Goal: Transaction & Acquisition: Purchase product/service

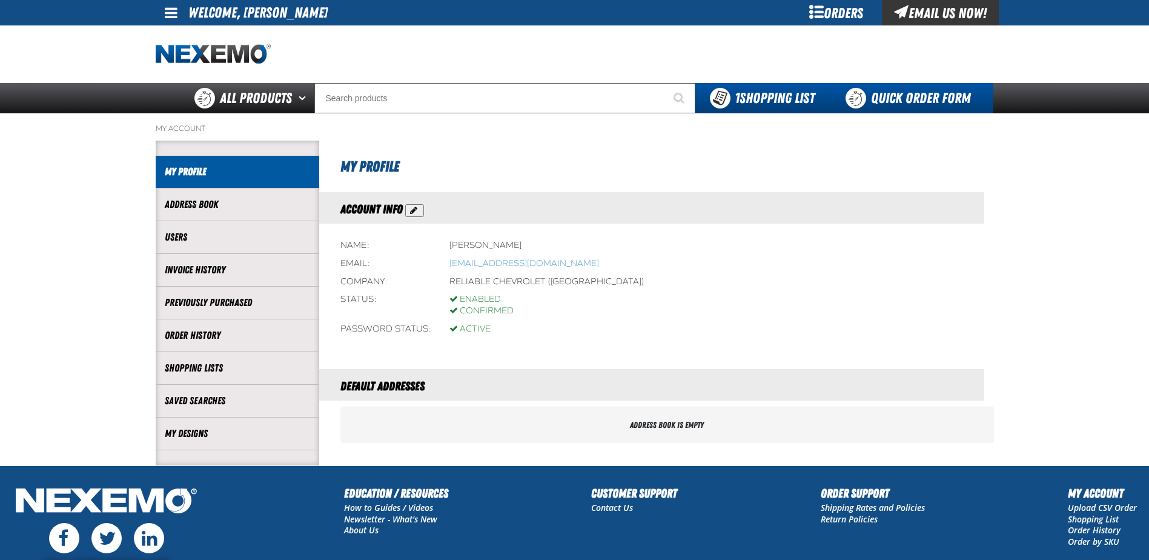
click at [907, 92] on link "Quick Order Form" at bounding box center [911, 98] width 164 height 30
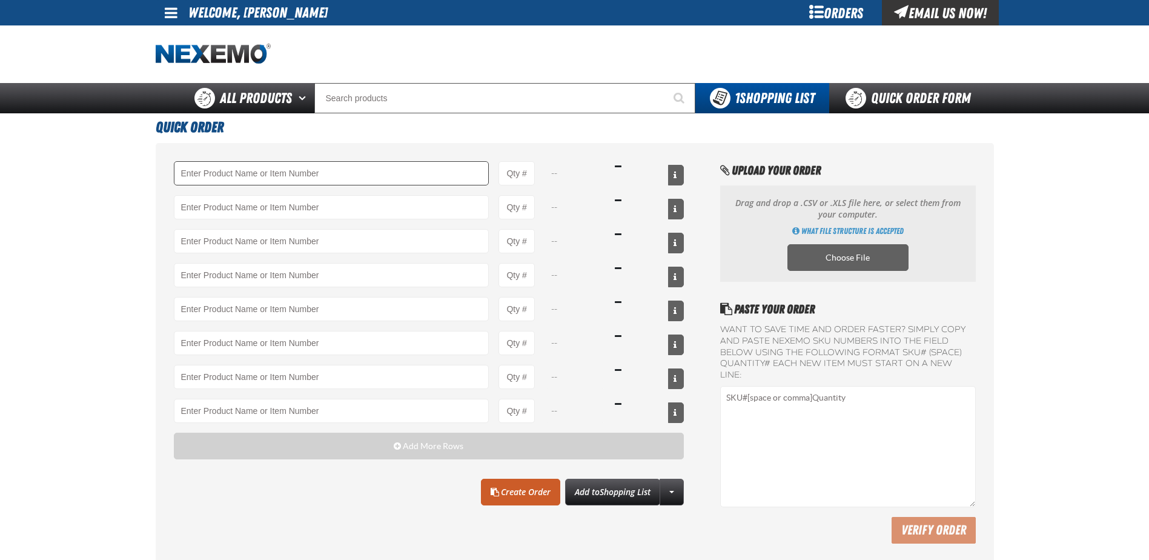
click at [328, 165] on input "Product" at bounding box center [332, 173] width 316 height 24
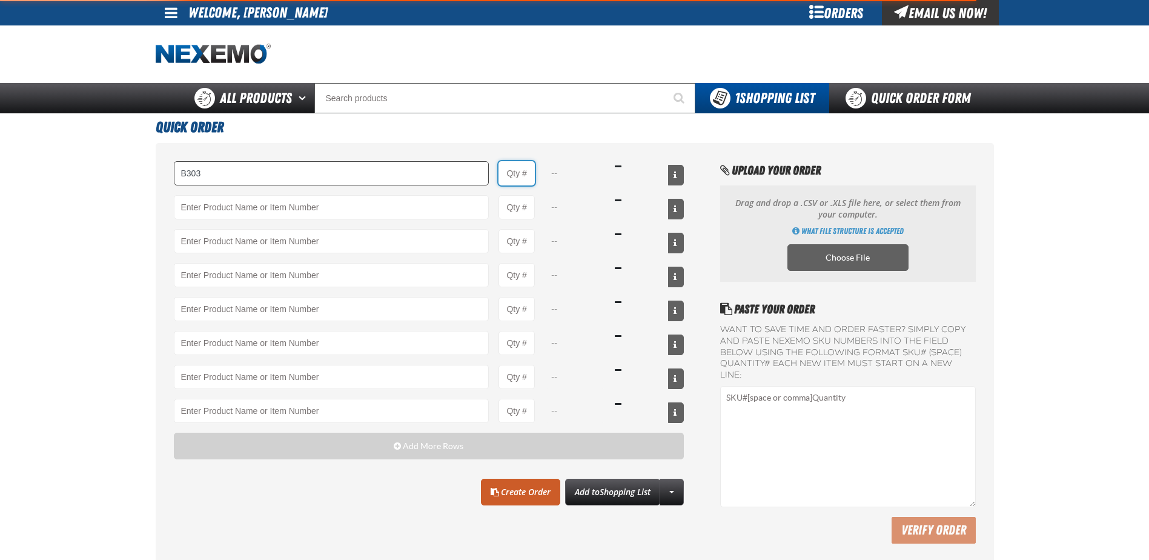
type input "B303 - Battery Service Kit - Cleaner &amp; Protector - ZAK Products"
type input "121"
select select "kit"
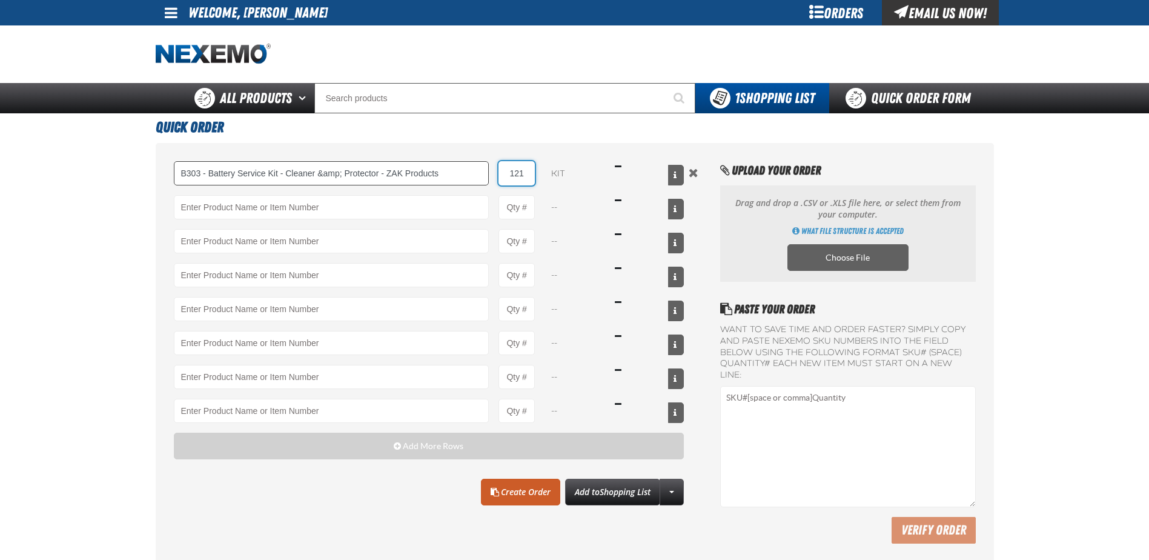
drag, startPoint x: 523, startPoint y: 173, endPoint x: 476, endPoint y: 174, distance: 46.7
click at [481, 177] on div "B303 - Battery Service Kit - Cleaner &amp; Protector - ZAK Products 121 kit $1,…" at bounding box center [429, 173] width 511 height 24
type input "12"
click at [368, 194] on div "B303 - Battery Service Kit - Cleaner &amp; Protector - ZAK Products 12 kit $118…" at bounding box center [429, 292] width 511 height 262
click at [371, 205] on input "Product" at bounding box center [332, 207] width 316 height 24
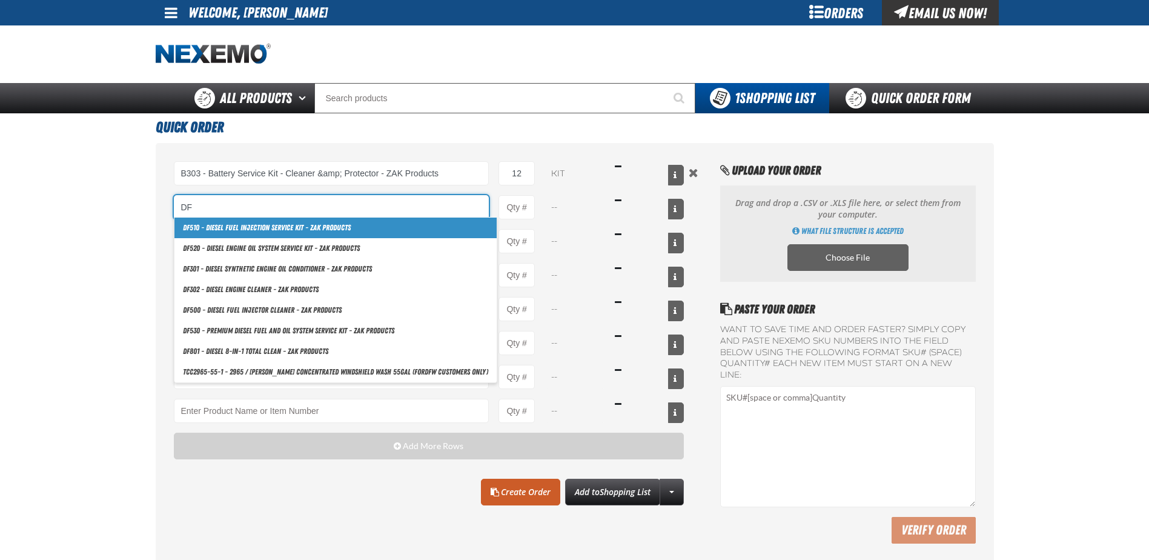
type input "D"
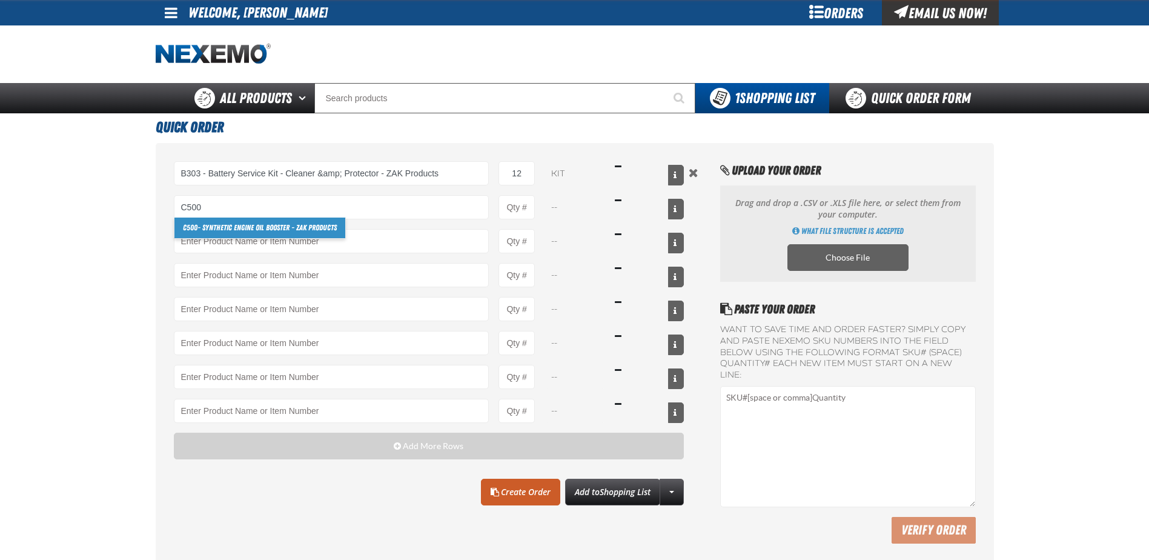
click at [283, 223] on link "C500 - Synthetic Engine Oil Booster - ZAK Products" at bounding box center [259, 227] width 171 height 21
type input "C500 - Synthetic Engine Oil Booster - ZAK Products"
type input "1"
select select "bottle"
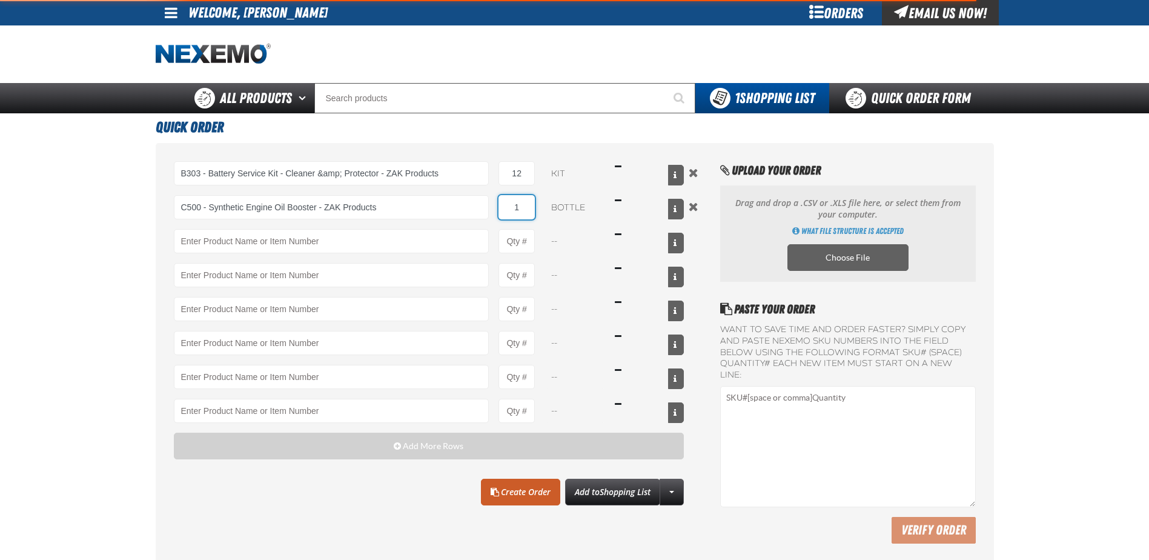
drag, startPoint x: 523, startPoint y: 204, endPoint x: 492, endPoint y: 191, distance: 32.8
click at [507, 206] on input "1" at bounding box center [516, 207] width 36 height 24
type input "C500 - Synthetic Engine Oil Booster - ZAK Products"
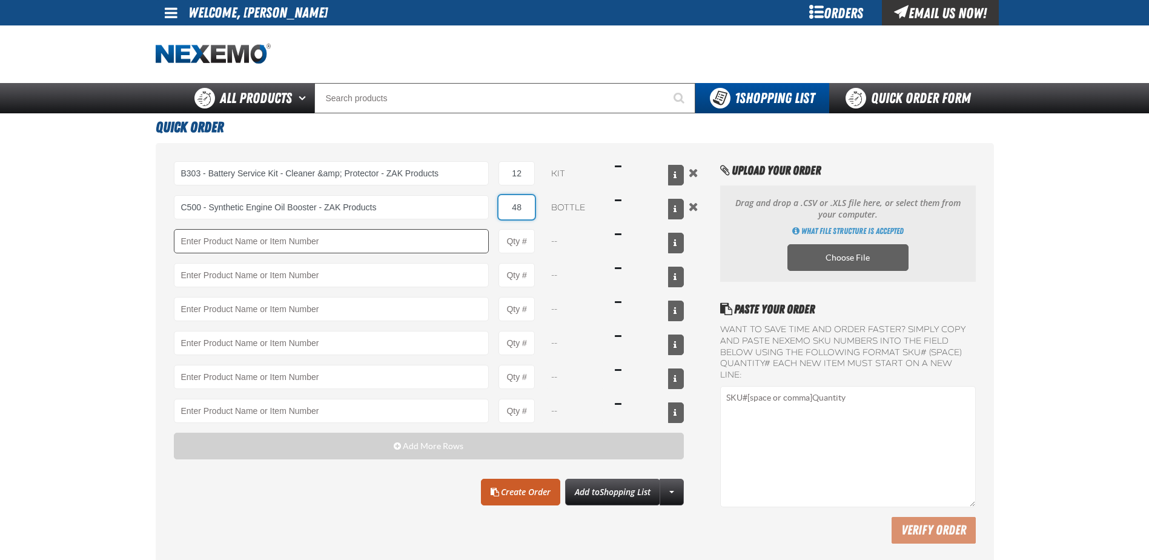
type input "48"
click at [296, 245] on input "Product" at bounding box center [332, 241] width 316 height 24
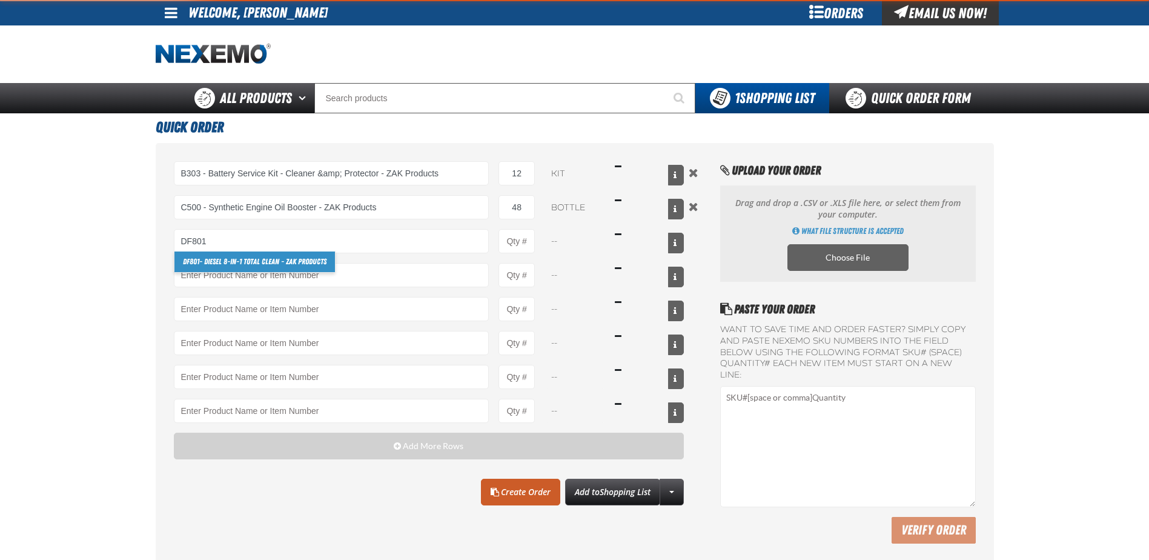
click at [262, 261] on link "DF801 - DIESEL 8-in-1 TOTAL CLEAN - ZAK Products" at bounding box center [254, 261] width 160 height 21
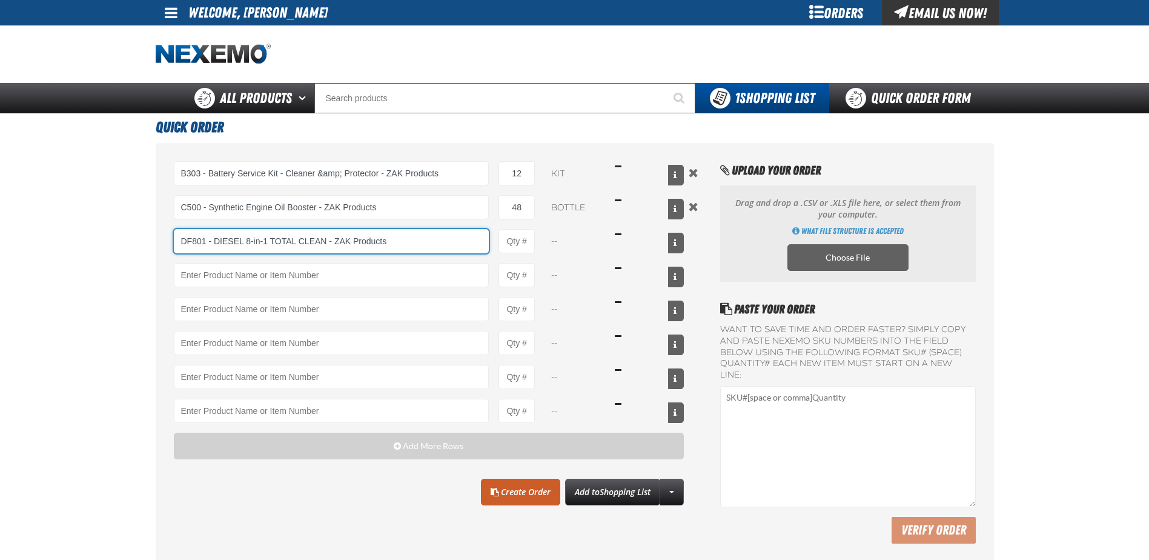
type input "DF801 - DIESEL 8-in-1 TOTAL CLEAN - ZAK Products"
type input "1"
select select "bottle"
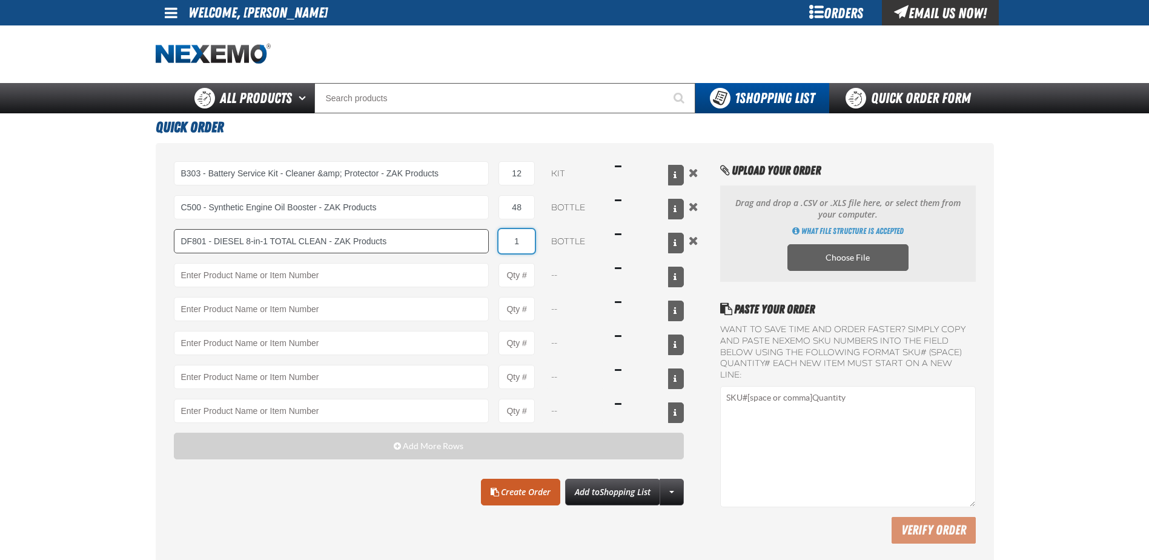
drag, startPoint x: 531, startPoint y: 242, endPoint x: 464, endPoint y: 231, distance: 68.2
click at [483, 241] on div "DF801 - DIESEL 8-in-1 TOTAL CLEAN - ZAK Products DF801 - DIESEL 8-in-1 TOTAL CL…" at bounding box center [429, 241] width 511 height 24
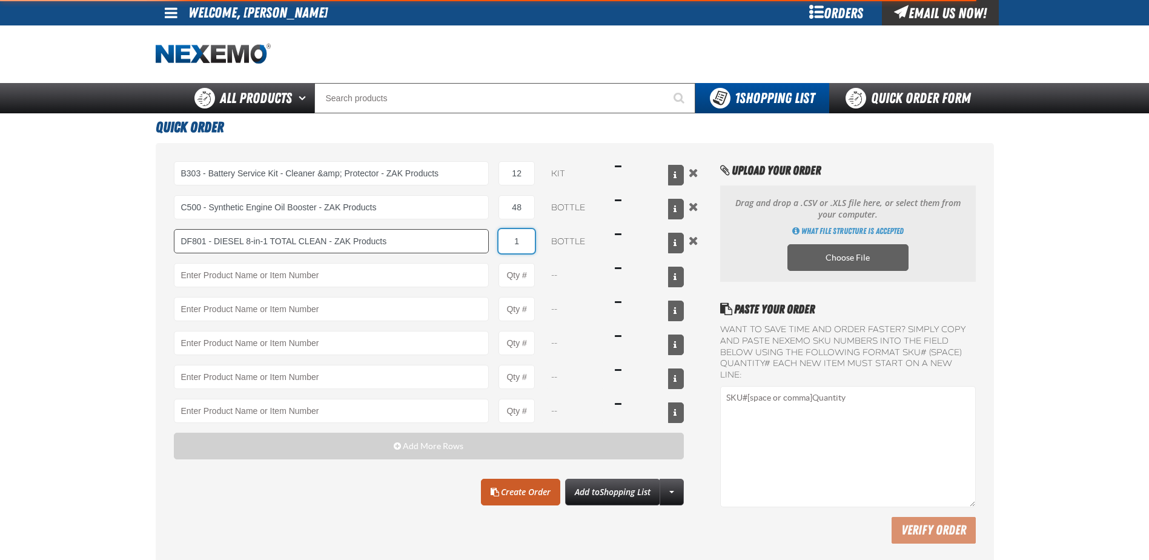
type input "DF801 - DIESEL 8-in-1 TOTAL CLEAN - ZAK Products"
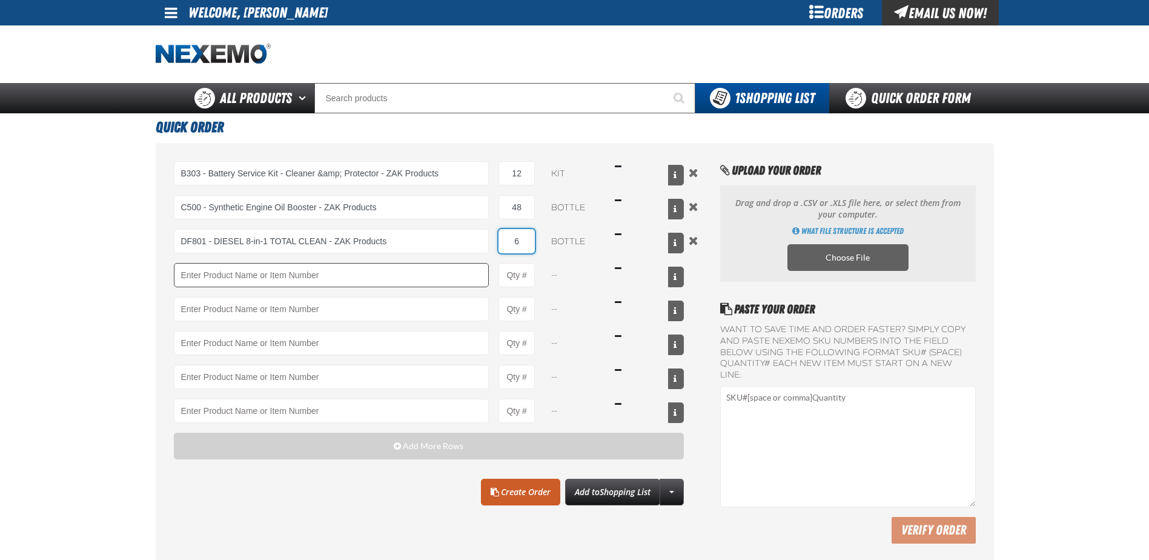
type input "6"
click at [362, 274] on input "Product" at bounding box center [332, 275] width 316 height 24
click at [250, 296] on link "F610 - Z-Tech - ZAK Products" at bounding box center [225, 295] width 102 height 21
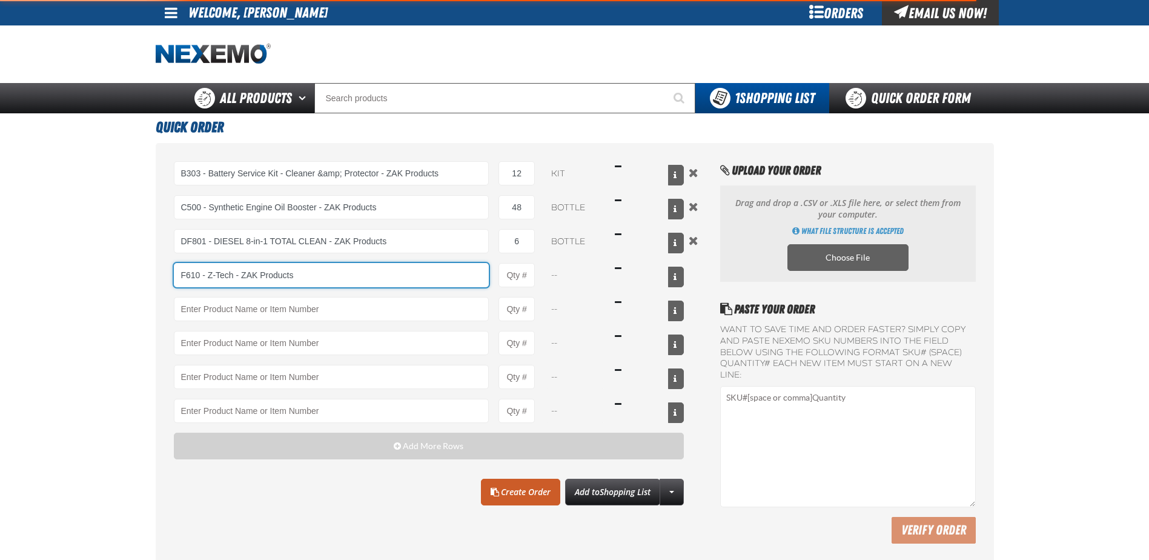
type input "F610 - Z-Tech - ZAK Products"
type input "1"
select select "bottle"
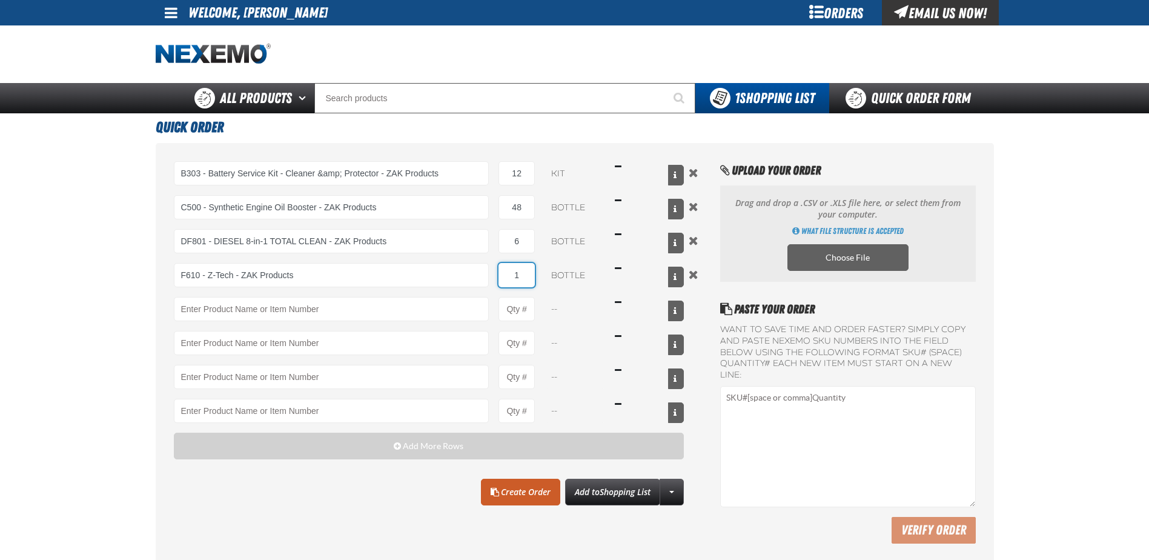
drag, startPoint x: 528, startPoint y: 279, endPoint x: 495, endPoint y: 281, distance: 33.4
click at [495, 281] on div "F610 - Z-Tech - ZAK Products F610 - Z-Tech - ZAK Products 1 bottle $16.49" at bounding box center [429, 275] width 511 height 24
type input "F610 - Z-Tech - ZAK Products"
type input "48"
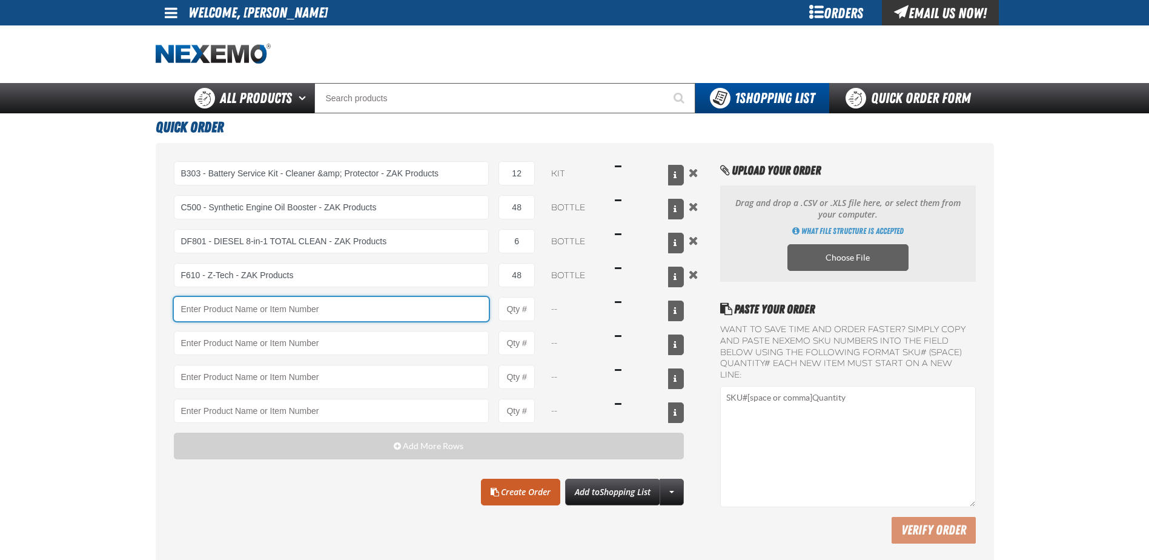
click at [396, 304] on input "Product" at bounding box center [332, 309] width 316 height 24
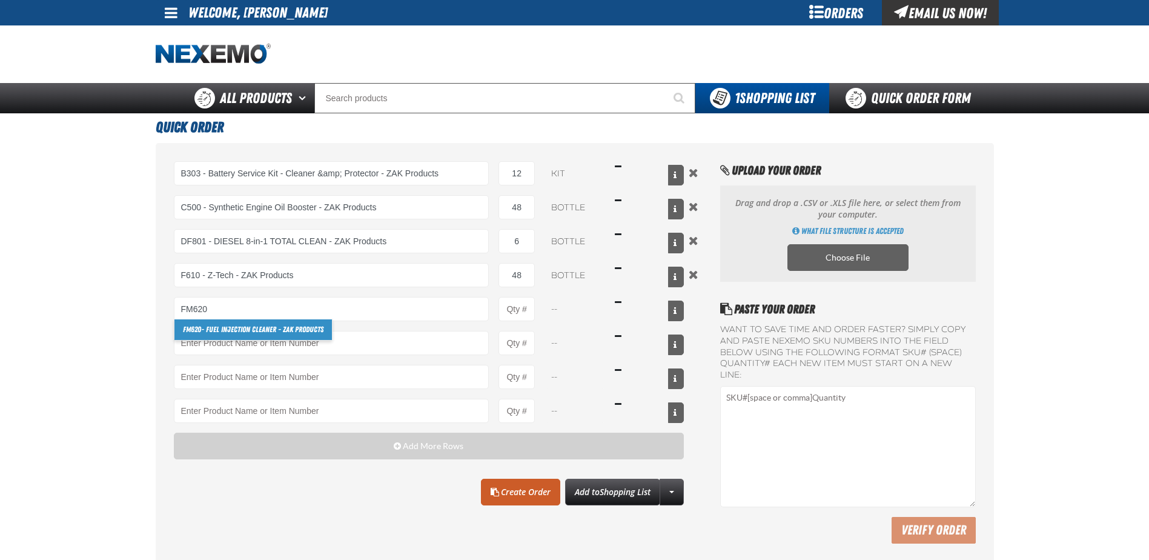
click at [319, 331] on link "FM620 - Fuel Injection Cleaner - ZAK Products" at bounding box center [252, 329] width 157 height 21
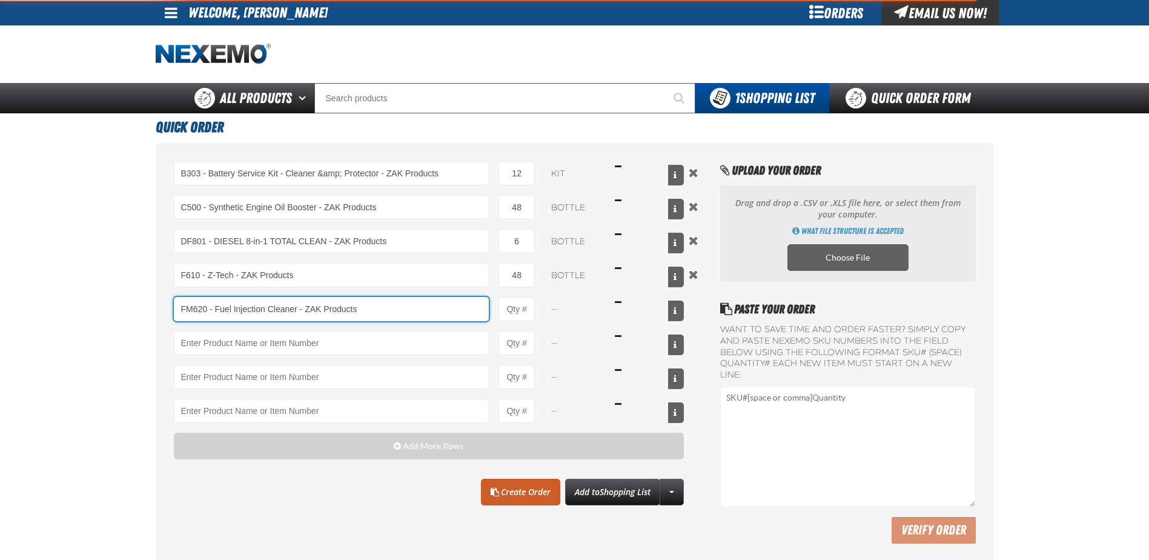
type input "FM620 - Fuel Injection Cleaner - ZAK Products"
type input "1"
select select "bottle"
drag, startPoint x: 524, startPoint y: 305, endPoint x: 458, endPoint y: 300, distance: 66.2
click at [484, 307] on div "FM620 - Fuel Injection Cleaner - ZAK Products FM620 - Fuel Injection Cleaner - …" at bounding box center [429, 309] width 511 height 24
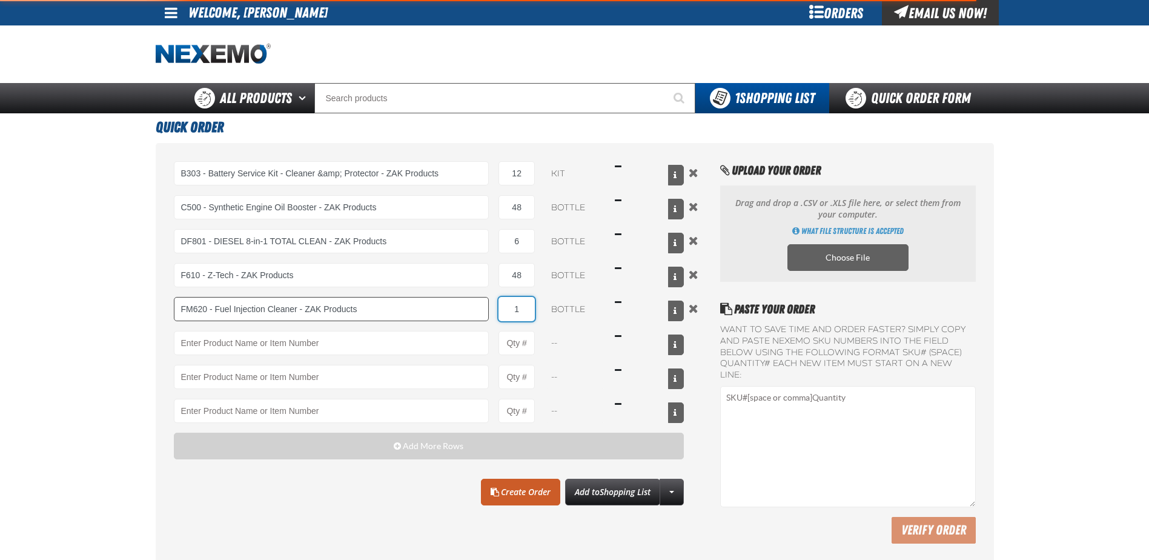
type input "FM620 - Fuel Injection Cleaner - ZAK Products"
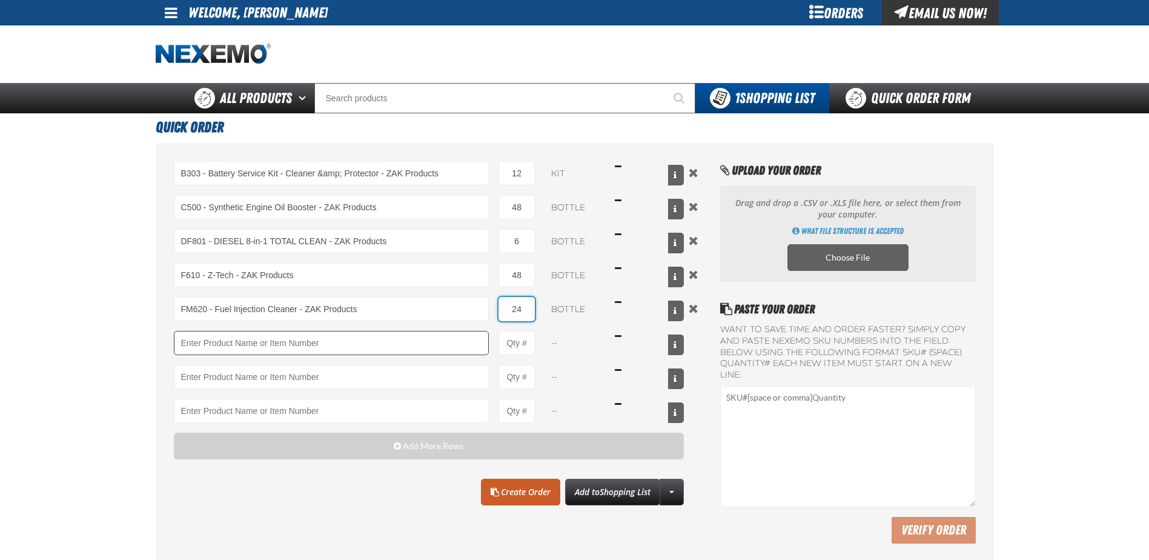
type input "24"
click at [238, 346] on input "Product" at bounding box center [332, 343] width 316 height 24
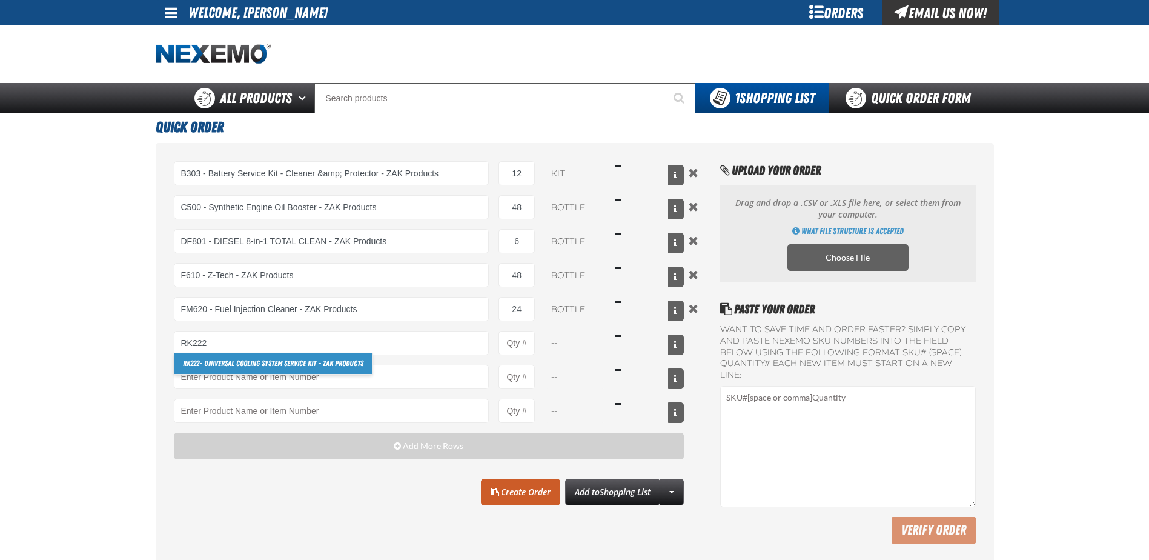
click at [244, 370] on link "RK222 - Universal Cooling System Service Kit - ZAK Products" at bounding box center [272, 363] width 197 height 21
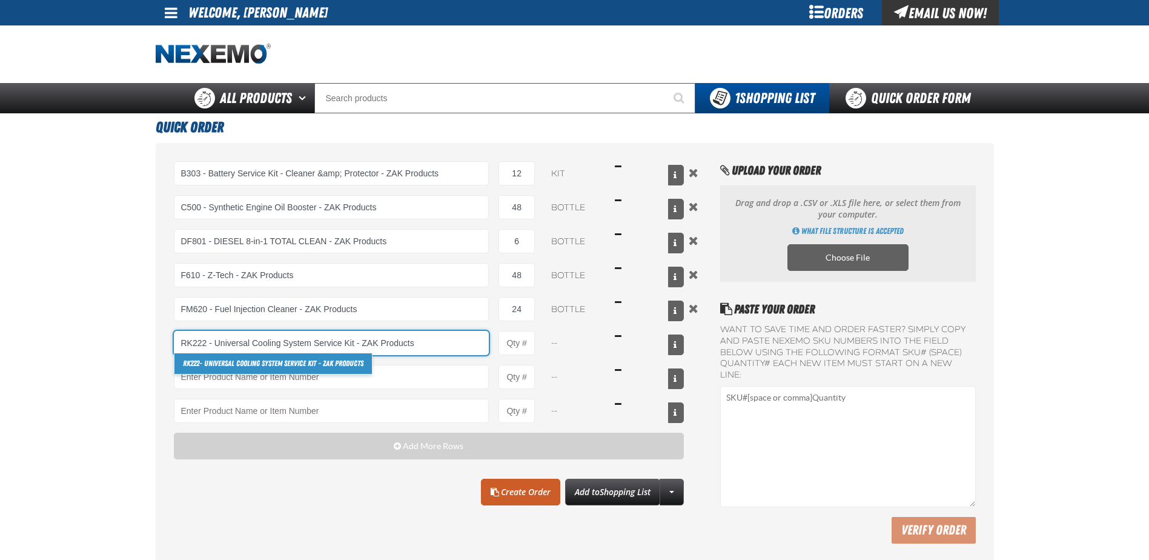
type input "RK222 - Universal Cooling System Service Kit - ZAK Products"
type input "1"
select select "kit"
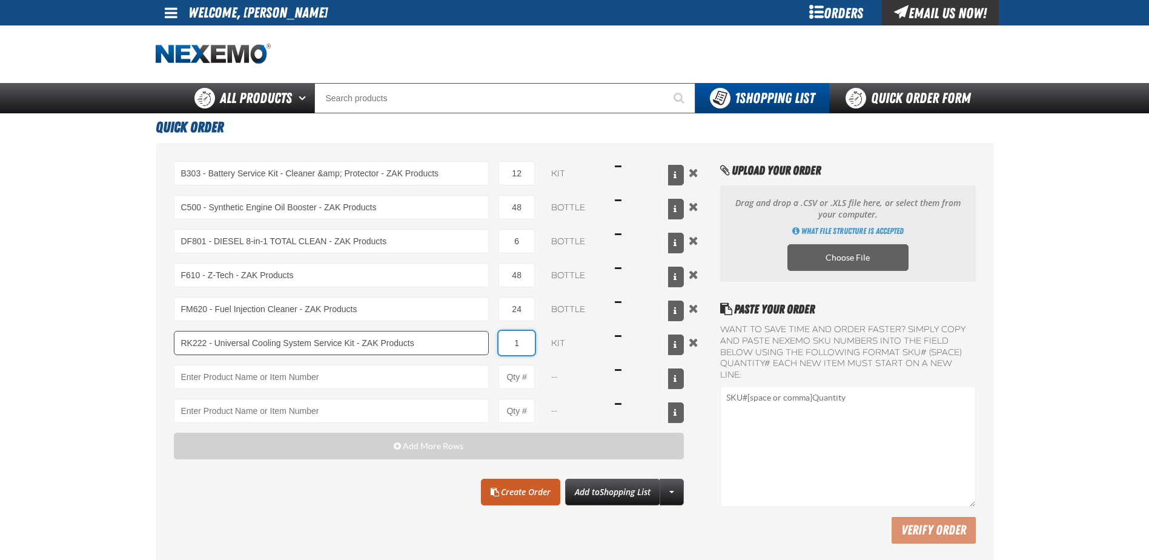
drag, startPoint x: 523, startPoint y: 341, endPoint x: 459, endPoint y: 332, distance: 64.8
click at [481, 342] on div "RK222 - Universal Cooling System Service Kit - ZAK Products RK222 - Universal C…" at bounding box center [429, 343] width 511 height 24
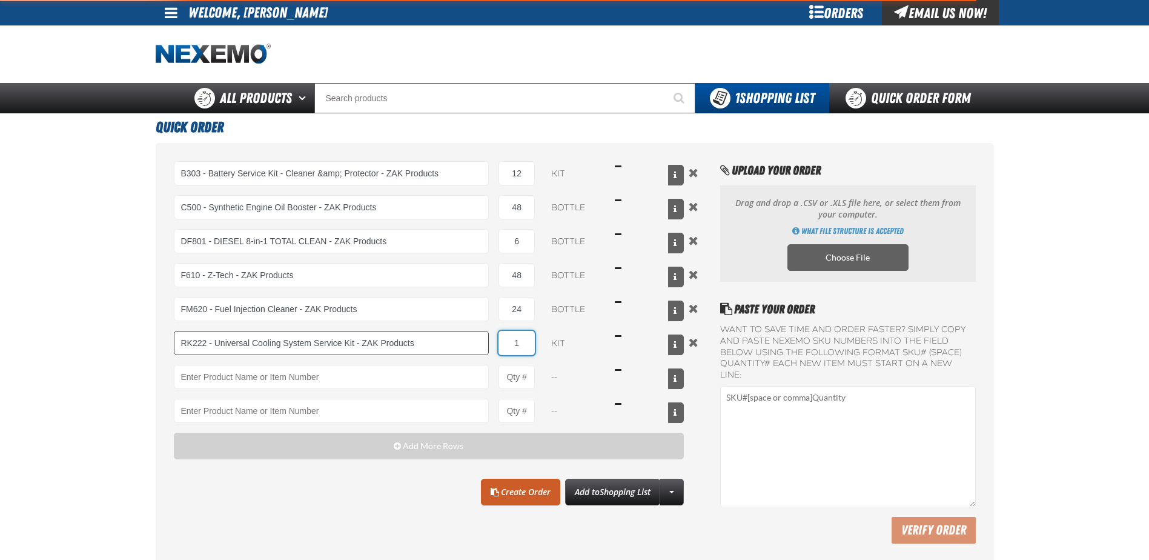
type input "RK222 - Universal Cooling System Service Kit - ZAK Products"
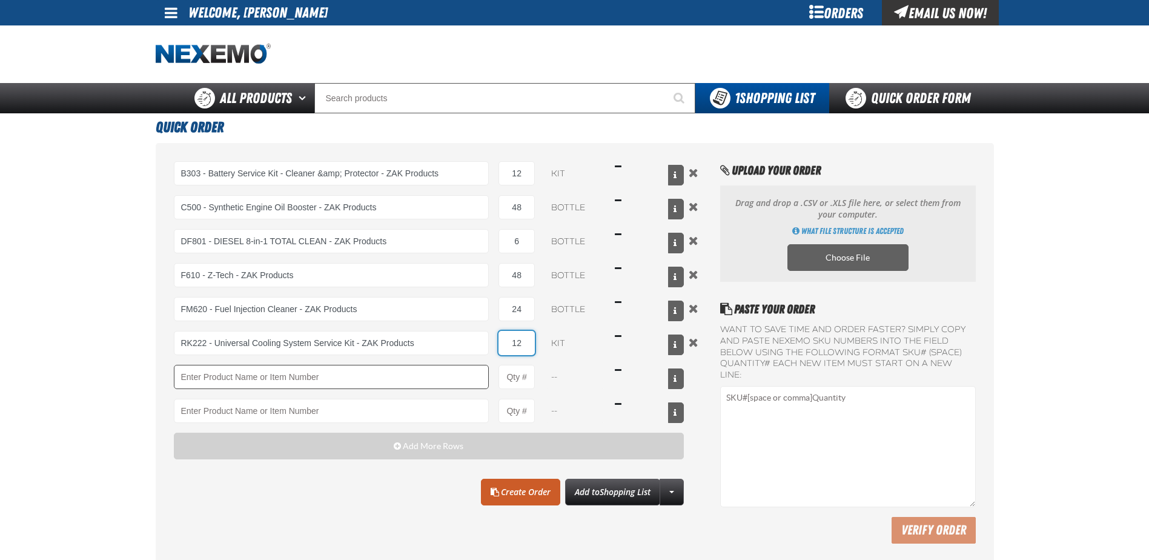
type input "12"
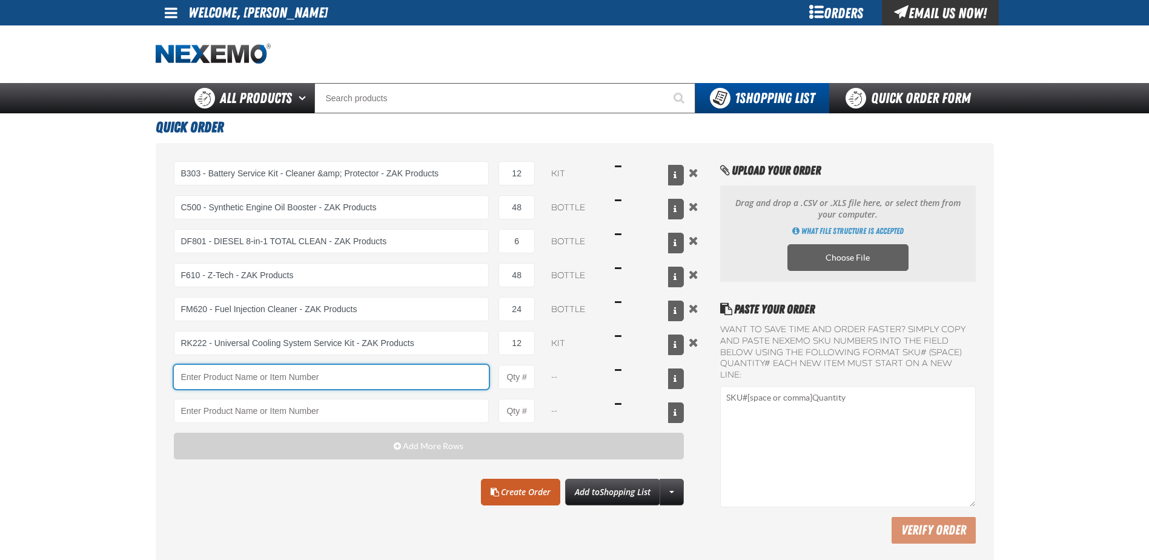
click at [346, 369] on input "Product" at bounding box center [332, 377] width 316 height 24
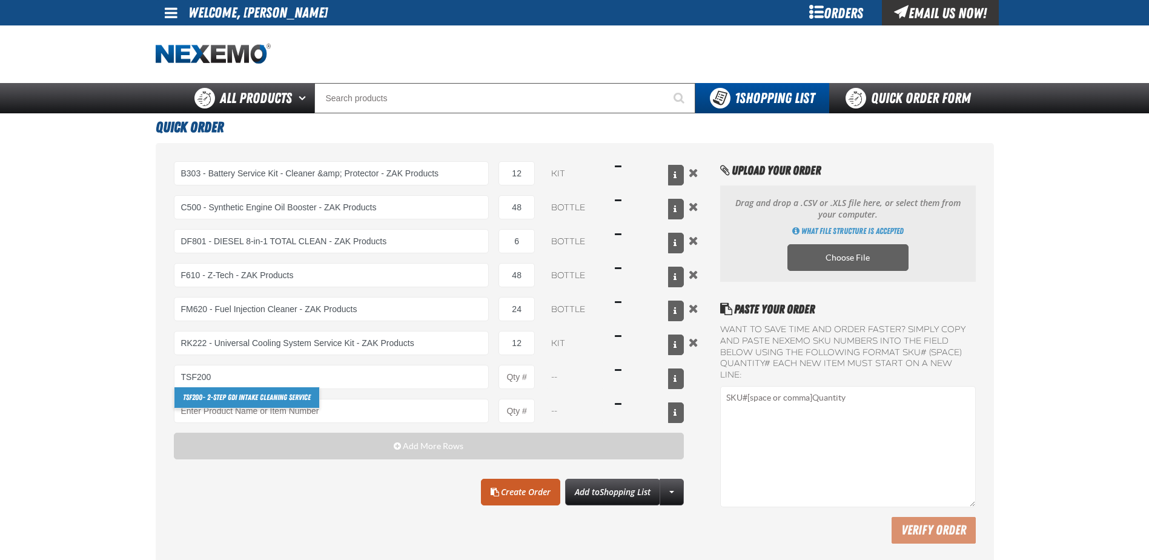
click at [262, 403] on link "TSF200 - 2-Step GDI Intake Cleaning Service" at bounding box center [246, 397] width 145 height 21
type input "TSF200 - 2-Step GDI Intake Cleaning Service"
type input "1"
select select "kit"
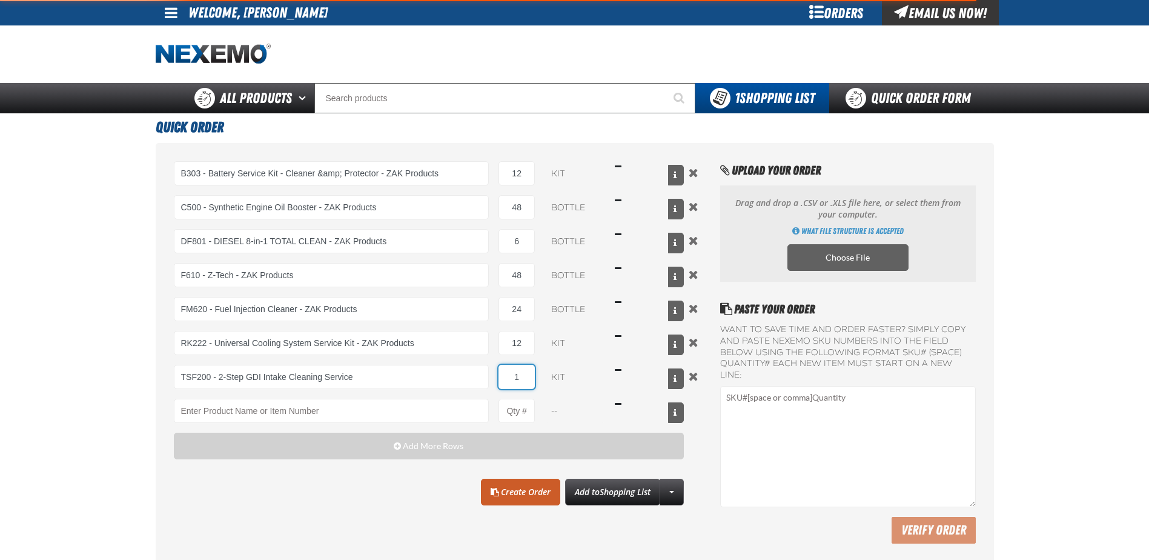
drag, startPoint x: 532, startPoint y: 374, endPoint x: 511, endPoint y: 374, distance: 21.8
click at [511, 374] on input "1" at bounding box center [516, 377] width 36 height 24
type input "TSF200 - 2-Step GDI Intake Cleaning Service"
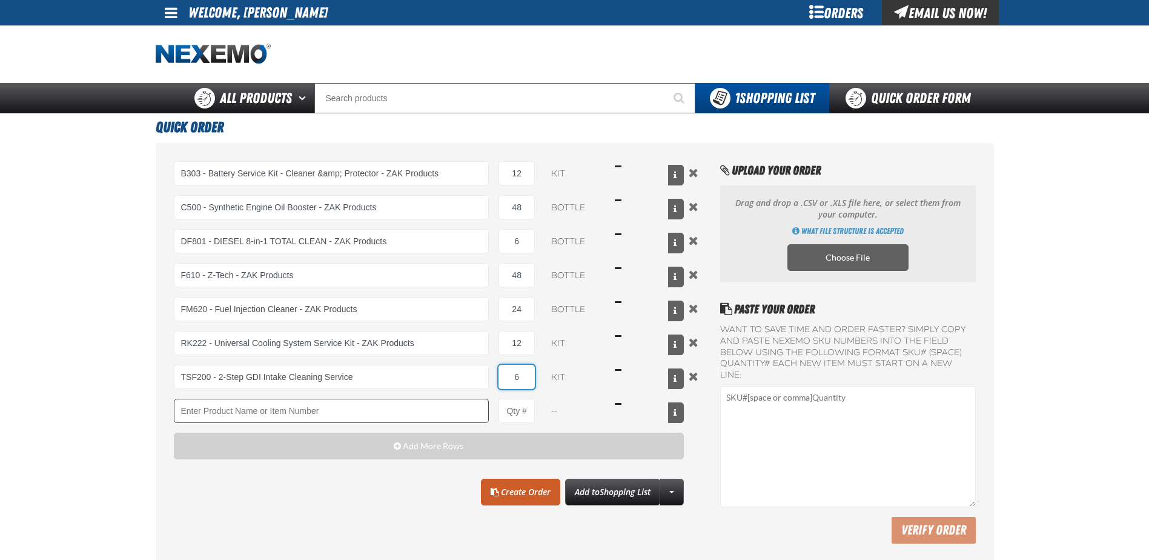
type input "6"
click at [431, 414] on input "Product" at bounding box center [332, 411] width 316 height 24
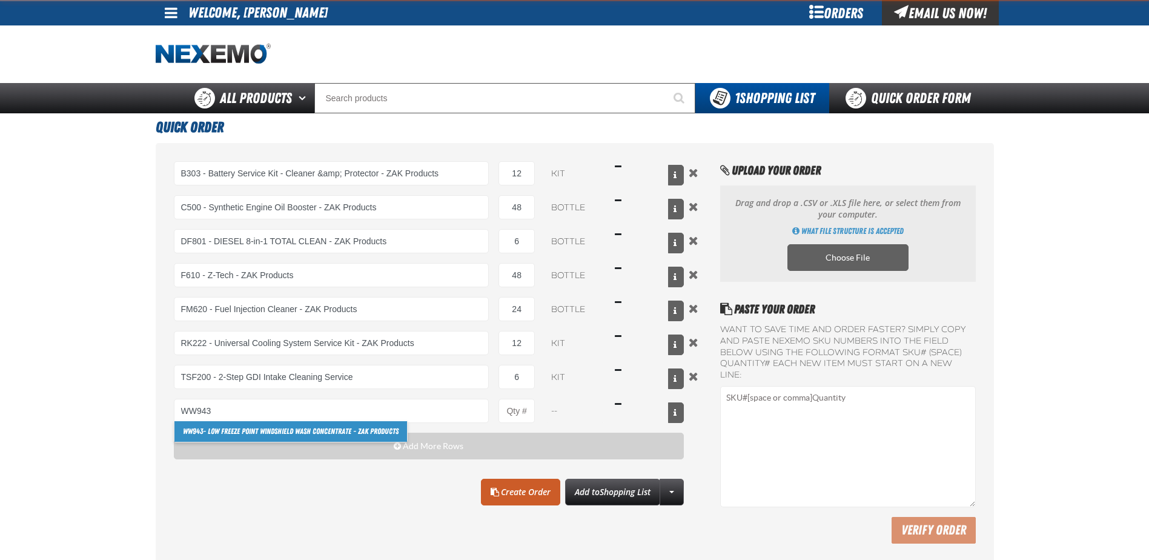
click at [296, 434] on link "WW943 - Low Freeze Point Windshield Wash Concentrate - ZAK Products" at bounding box center [290, 431] width 233 height 21
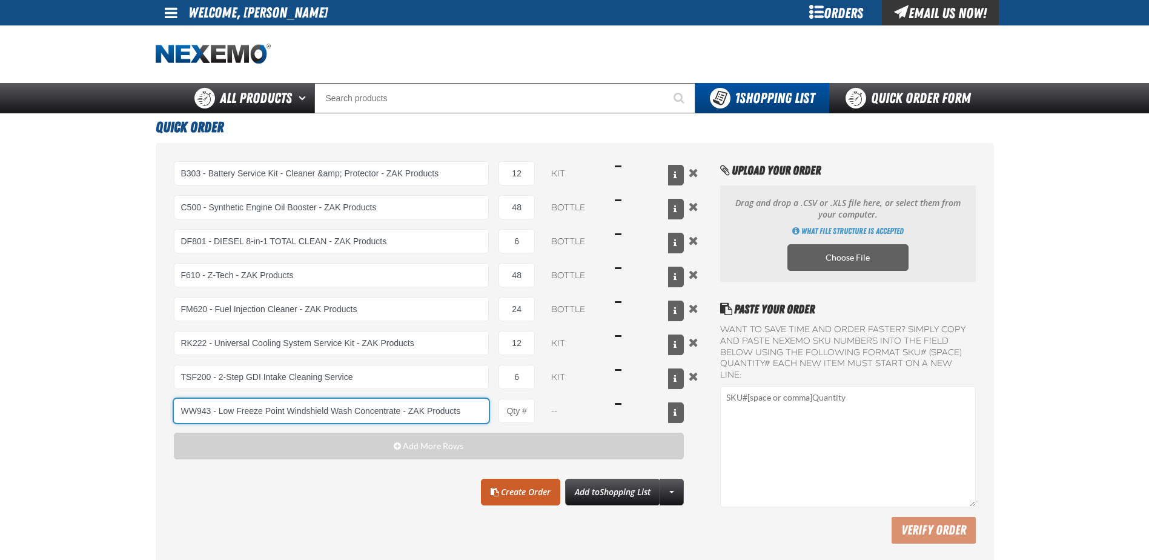
type input "WW943 - Low Freeze Point Windshield Wash Concentrate - ZAK Products"
type input "1"
select select "bottle"
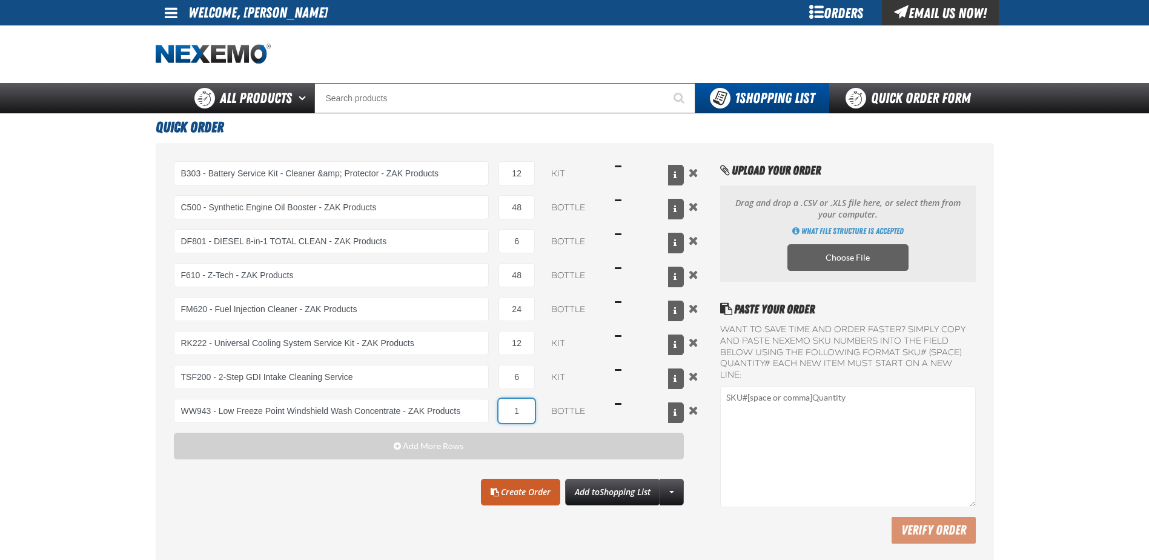
drag, startPoint x: 521, startPoint y: 411, endPoint x: 491, endPoint y: 411, distance: 30.3
click at [491, 411] on div "WW943 - Low Freeze Point Windshield Wash Concentrate - ZAK Products WW943 - Low…" at bounding box center [429, 411] width 511 height 24
type input "WW943 - Low Freeze Point Windshield Wash Concentrate - ZAK Products"
type input "48"
click at [538, 492] on link "Create Order" at bounding box center [520, 491] width 79 height 27
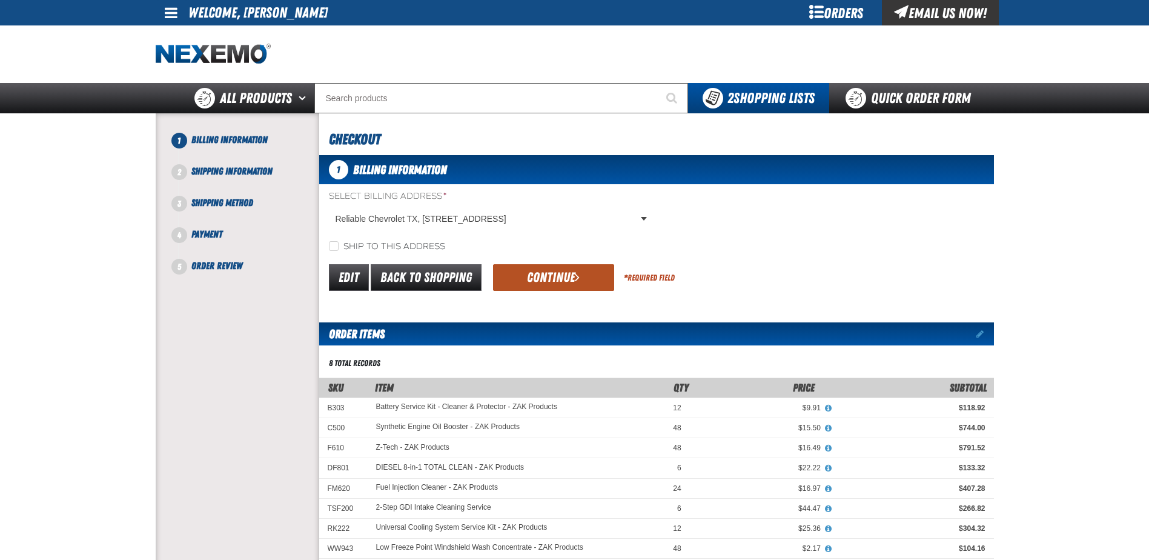
click at [579, 277] on button "Continue" at bounding box center [553, 277] width 121 height 27
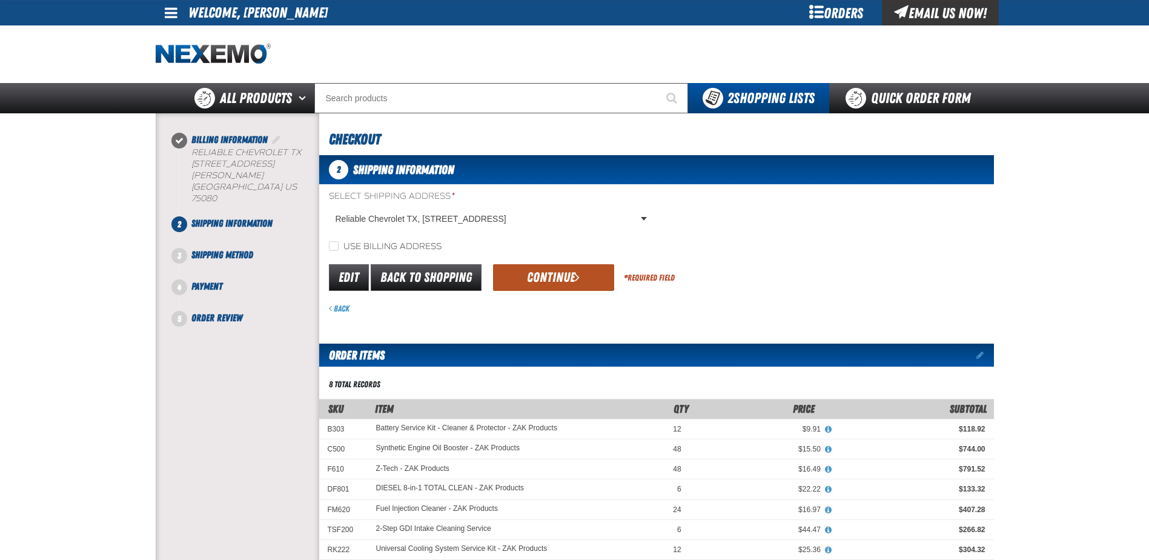
click at [531, 282] on button "Continue" at bounding box center [553, 277] width 121 height 27
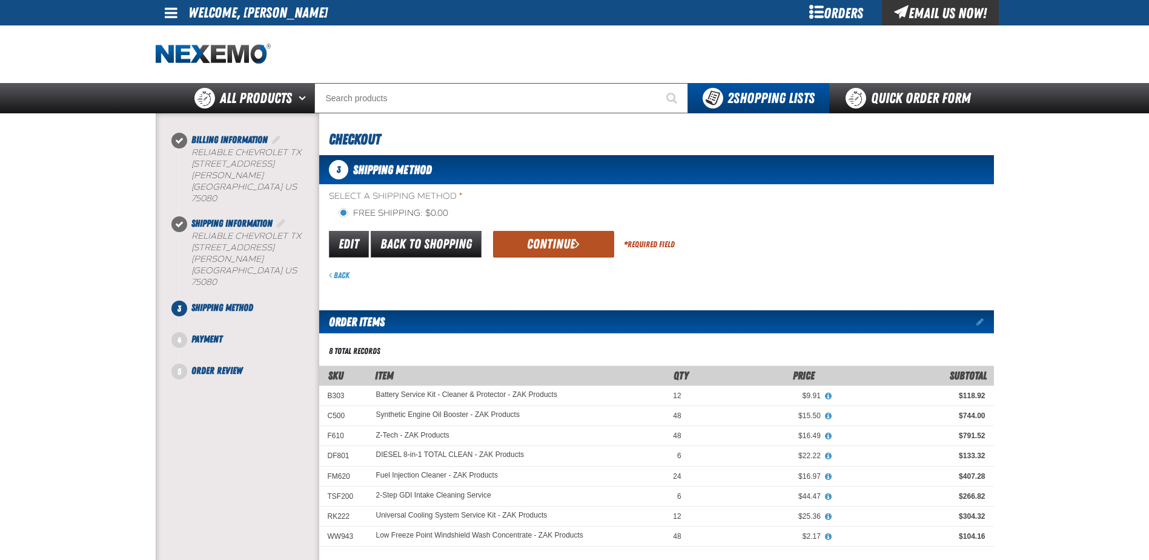
click at [541, 248] on button "Continue" at bounding box center [553, 244] width 121 height 27
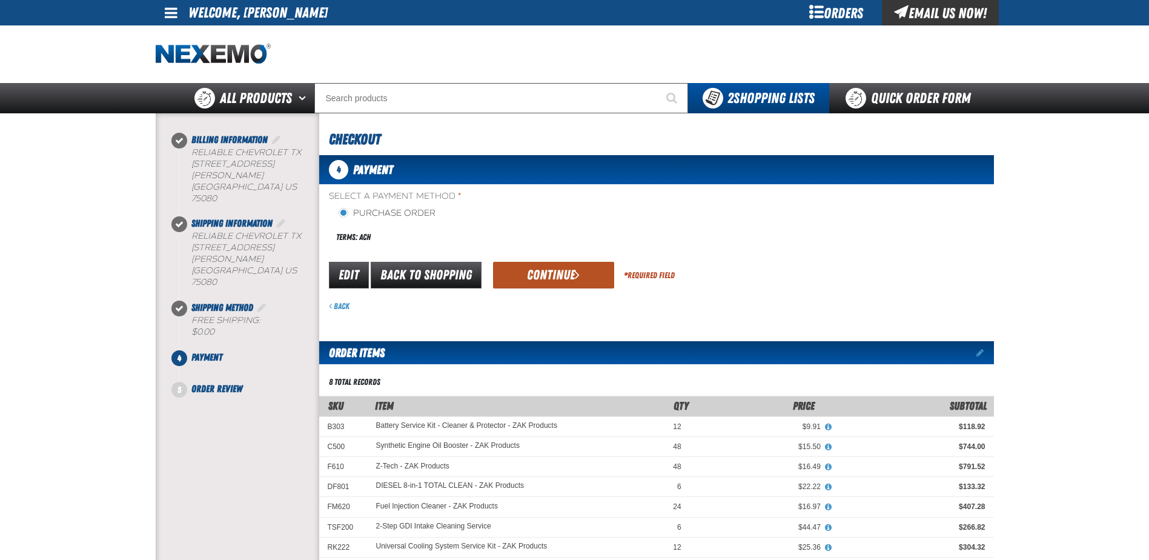
click at [542, 268] on button "Continue" at bounding box center [553, 275] width 121 height 27
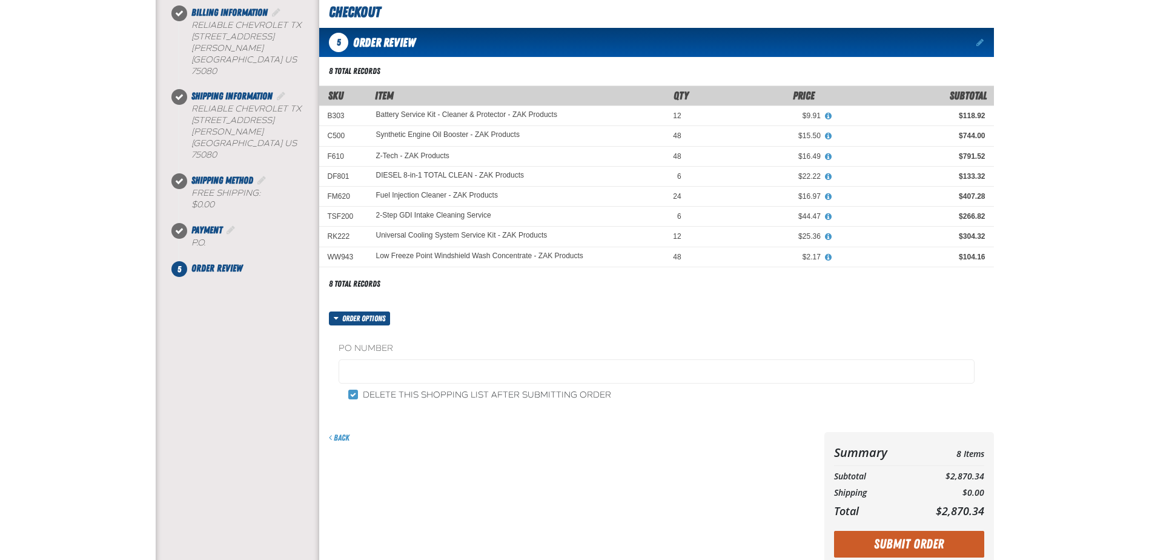
scroll to position [182, 0]
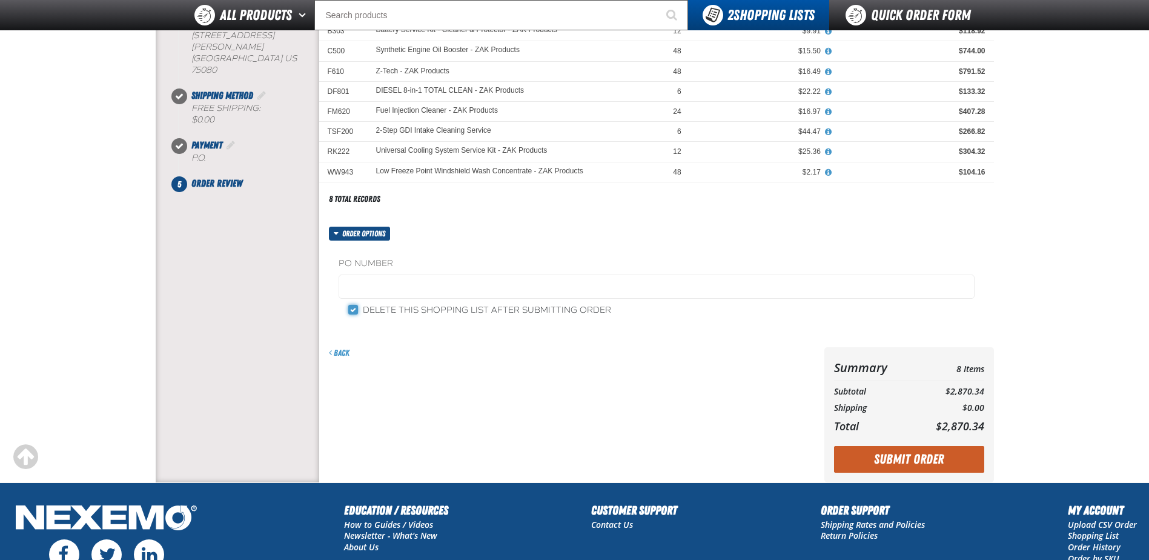
click at [351, 310] on input "Delete this shopping list after submitting order" at bounding box center [353, 310] width 10 height 10
checkbox input "true"
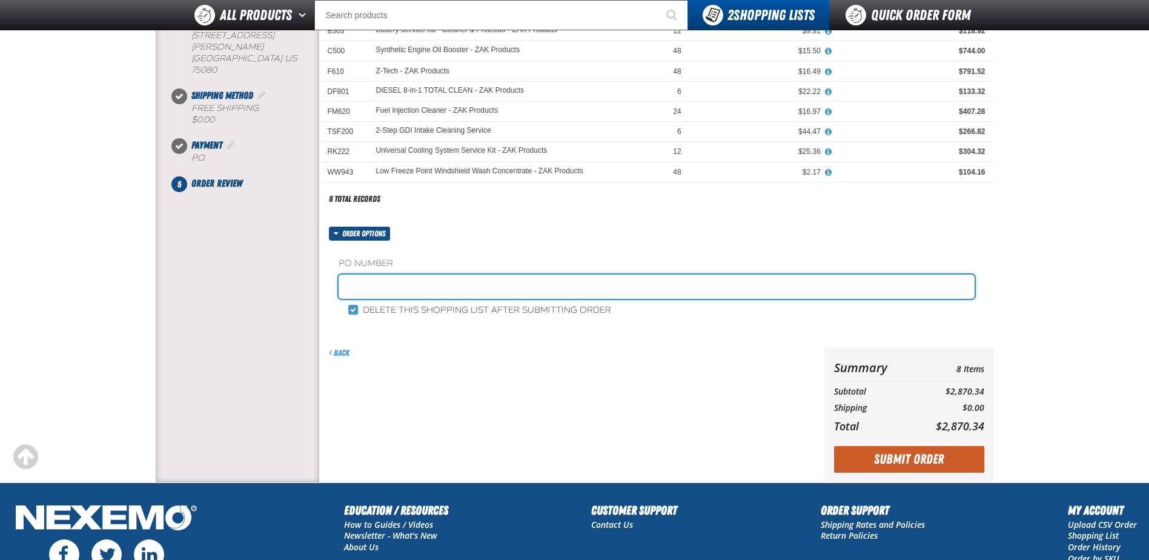
click at [378, 286] on input "text" at bounding box center [657, 286] width 636 height 24
type input "Z288"
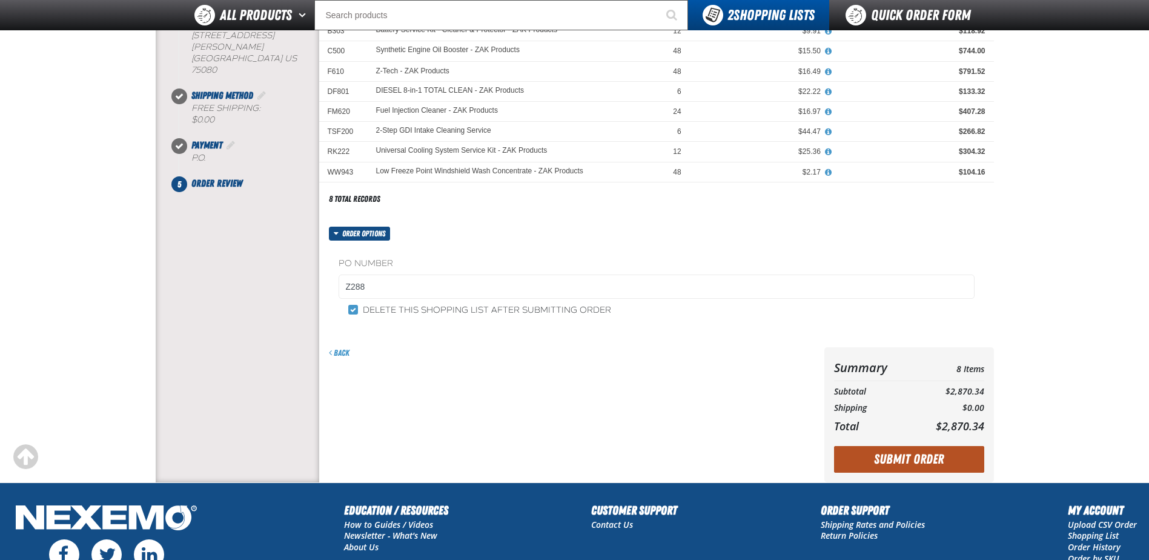
click at [893, 456] on button "Submit Order" at bounding box center [909, 459] width 150 height 27
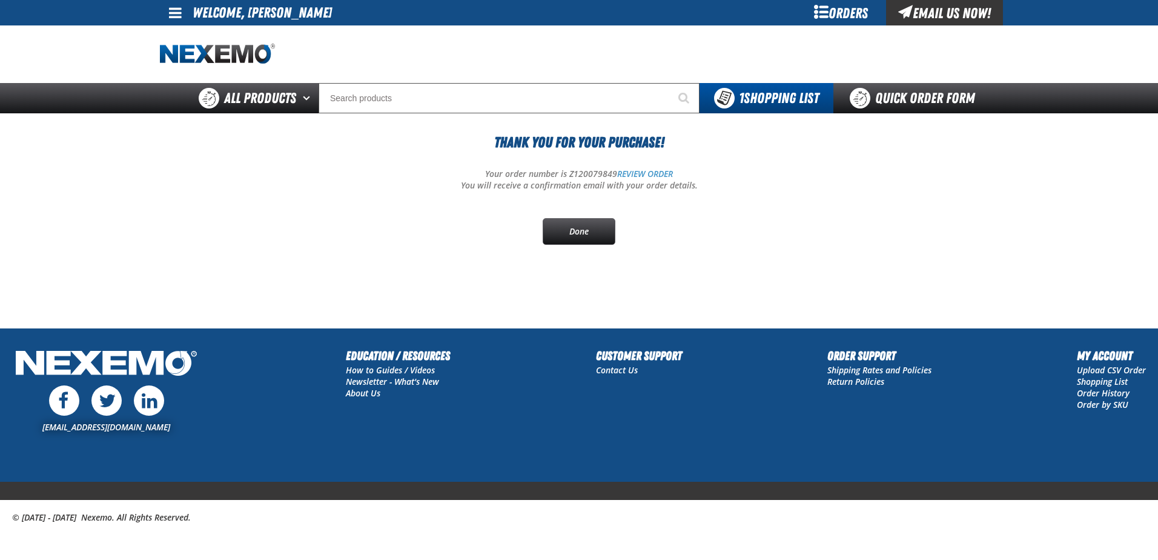
click at [821, 246] on section "Thank You For Your Purchase! Your order number is Z120079849 REVIEW ORDER You w…" at bounding box center [579, 200] width 838 height 174
